Goal: Connect with others: Connect with others

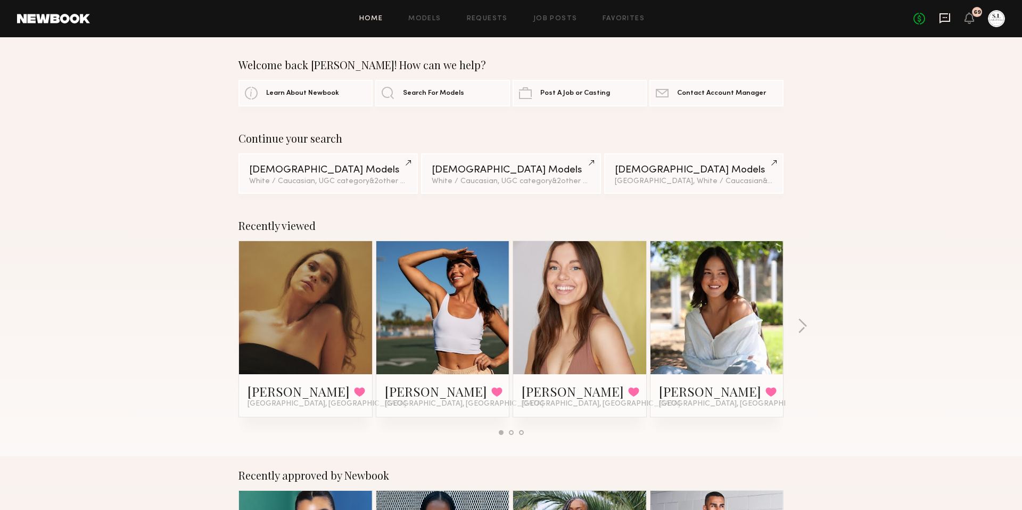
click at [939, 19] on icon at bounding box center [945, 18] width 12 height 12
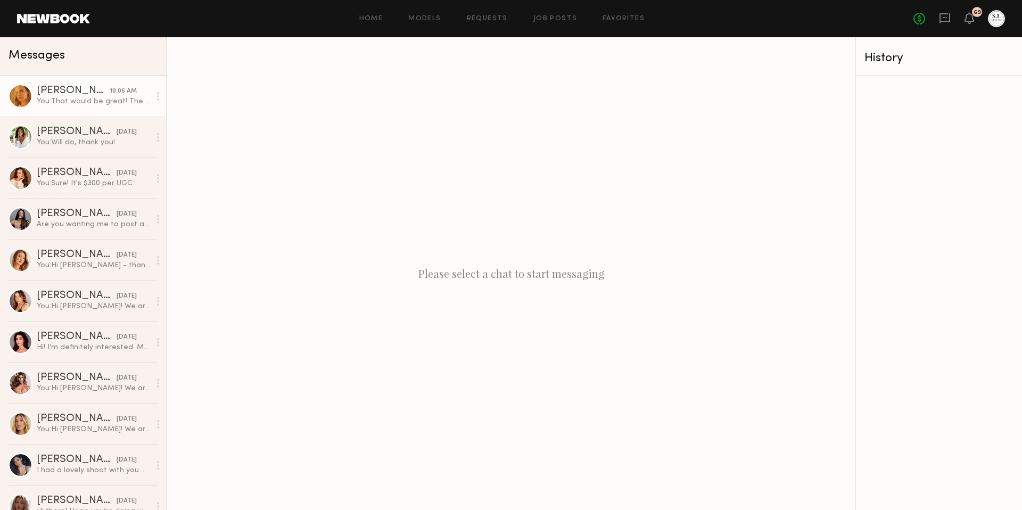
click at [84, 102] on div "You: That would be great! The best email is communication@splendidiris.com - th…" at bounding box center [93, 101] width 113 height 10
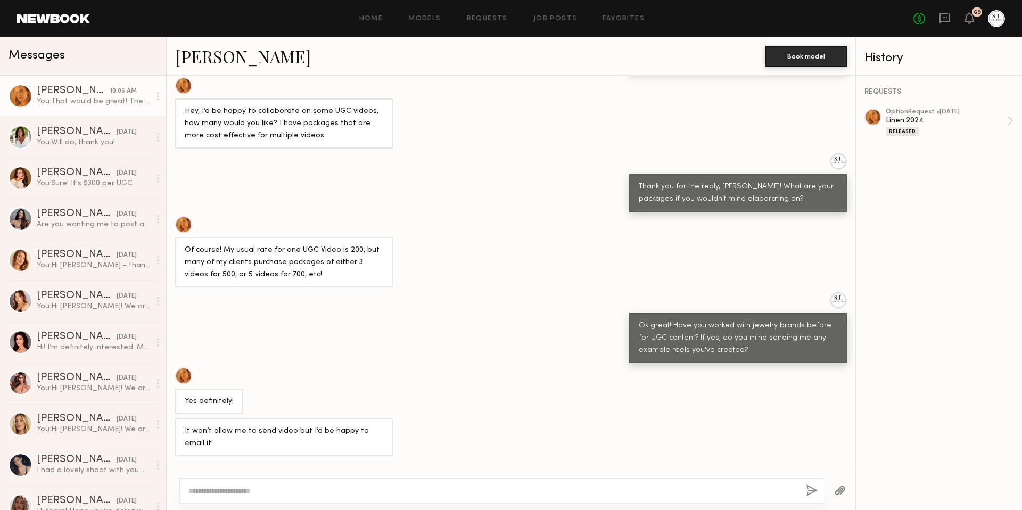
scroll to position [1352, 0]
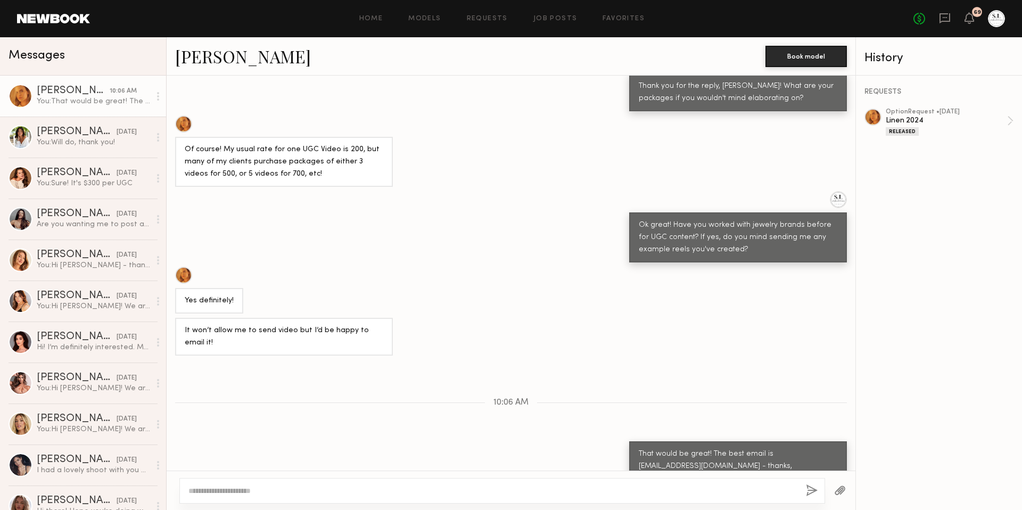
click at [18, 95] on div at bounding box center [21, 96] width 24 height 24
click at [193, 59] on link "Kat S." at bounding box center [243, 56] width 136 height 23
